Goal: Check status

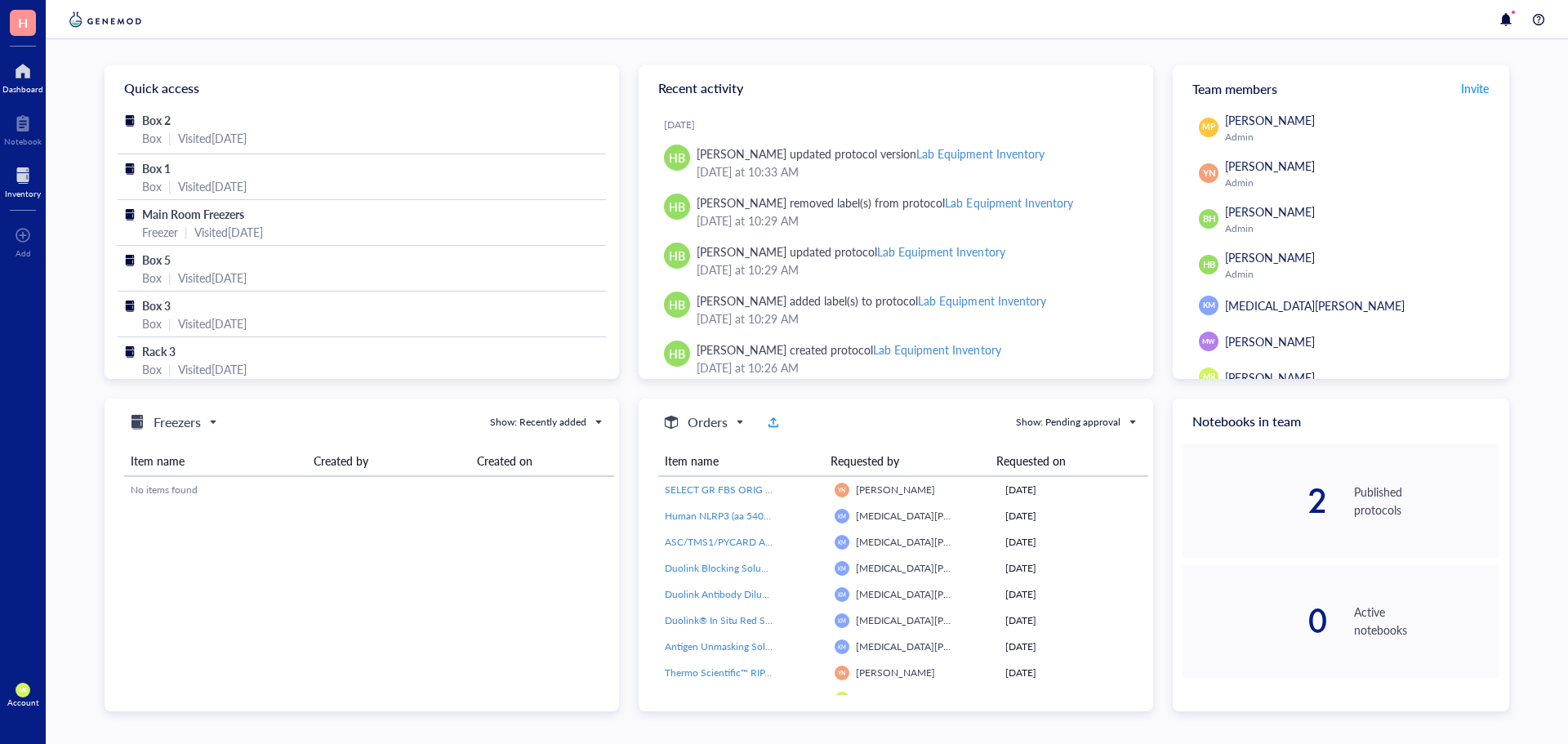
click at [13, 189] on div "Inventory" at bounding box center [23, 193] width 36 height 10
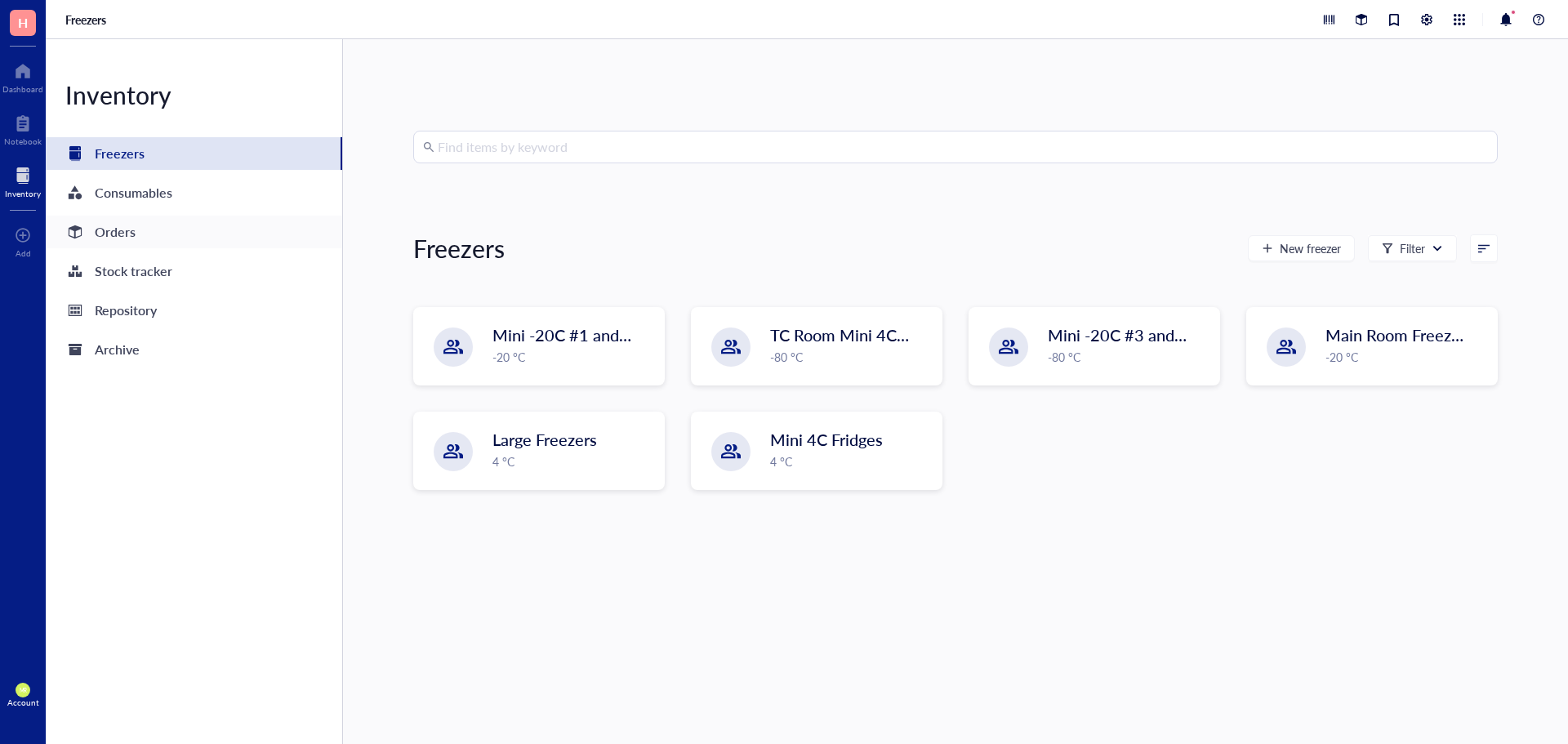
click at [130, 239] on div "Orders" at bounding box center [114, 231] width 41 height 23
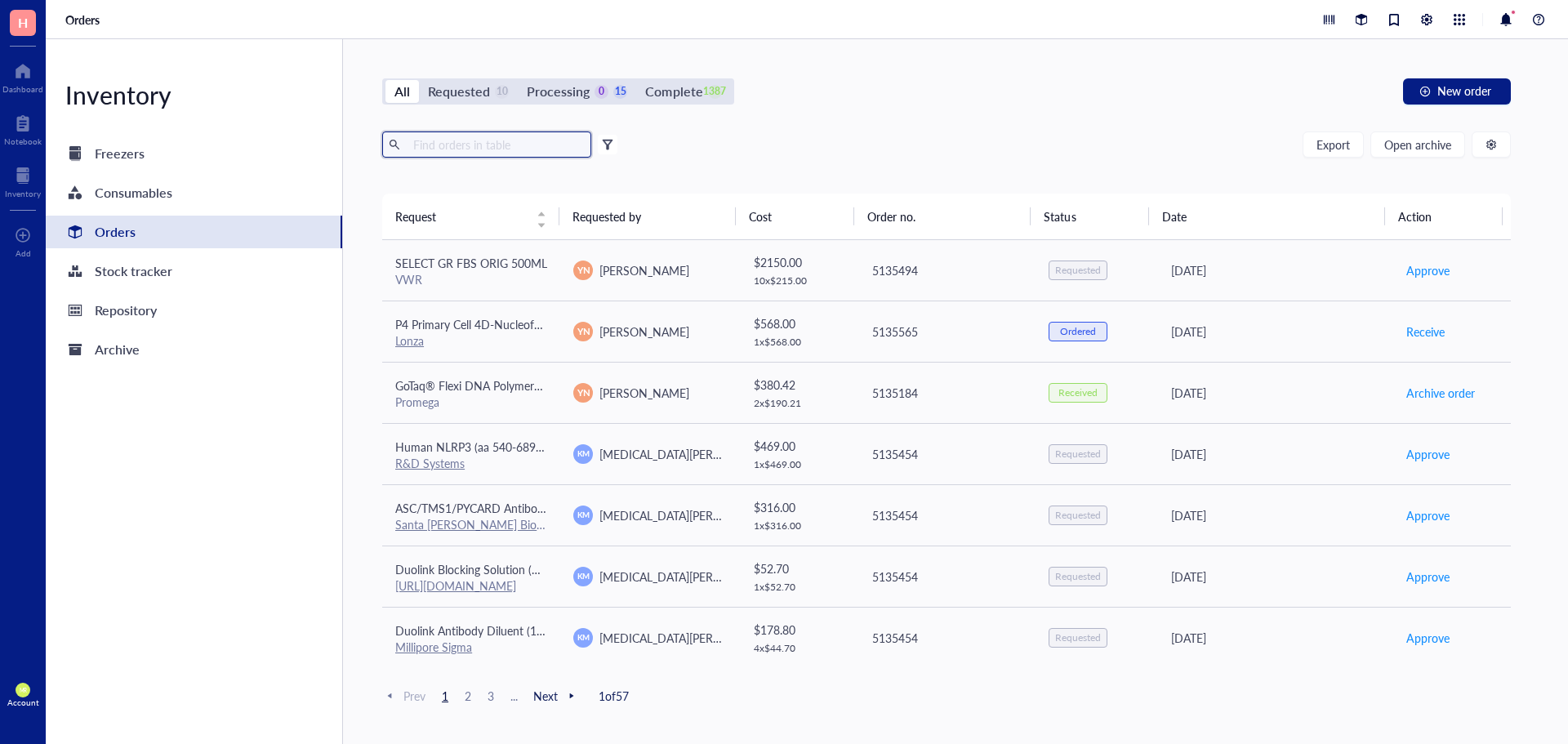
click at [522, 147] on input "text" at bounding box center [496, 145] width 178 height 25
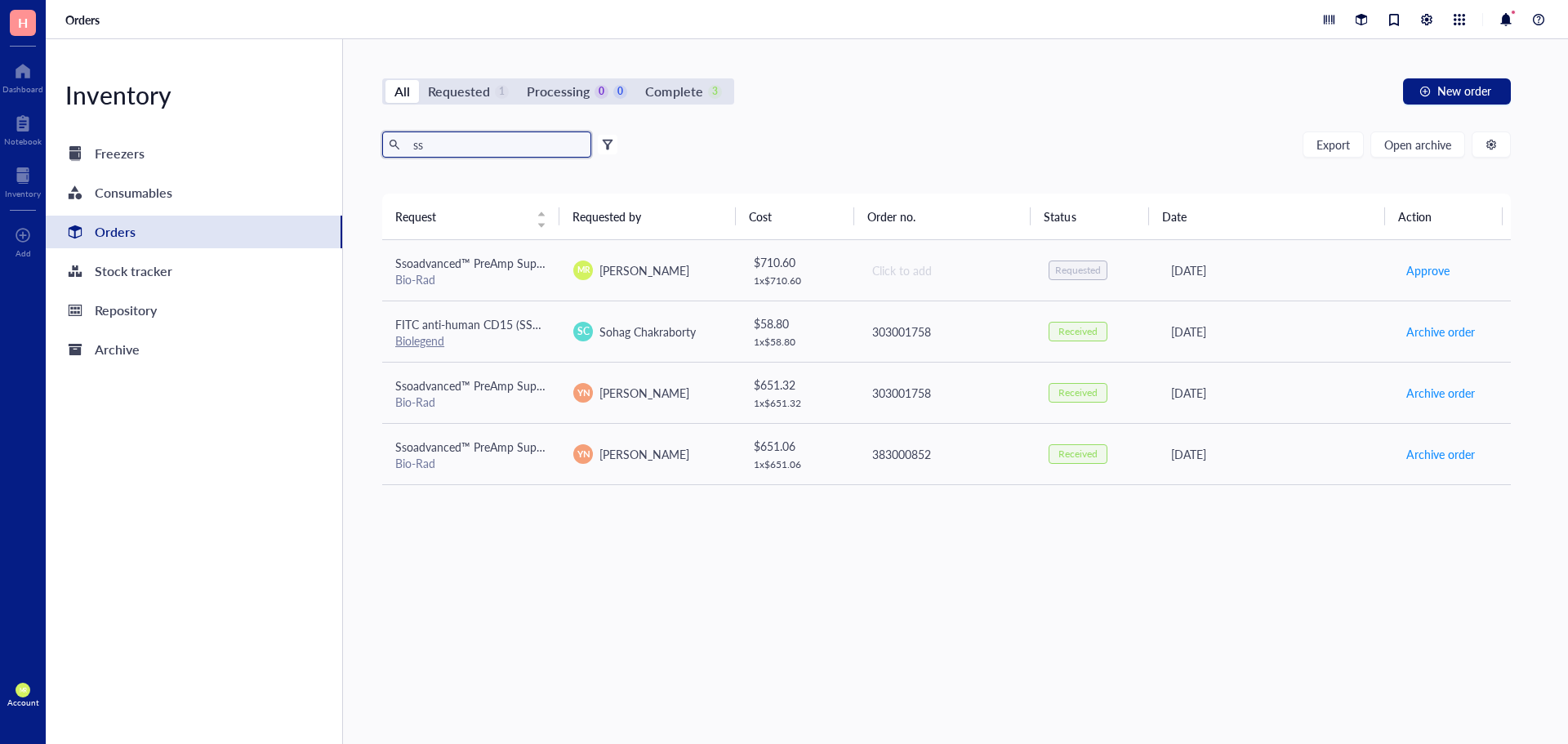
type input "ss"
click at [916, 86] on div "All Requested 1 Processing 0 0 Complete 3 New order" at bounding box center [947, 90] width 1129 height 26
